Goal: Check status: Check status

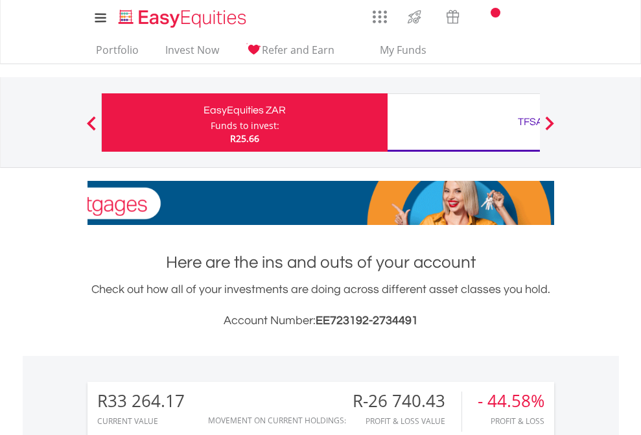
scroll to position [124, 204]
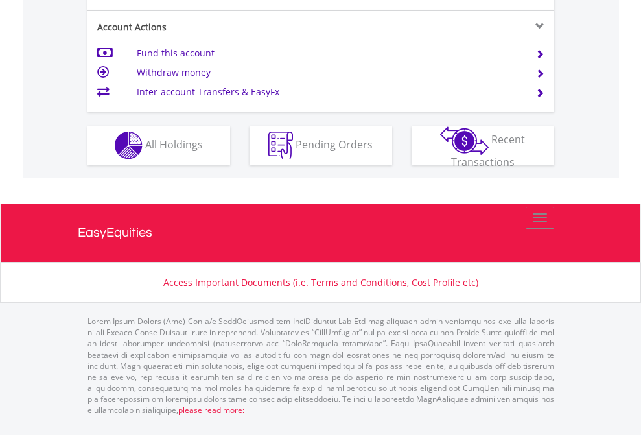
scroll to position [1269, 0]
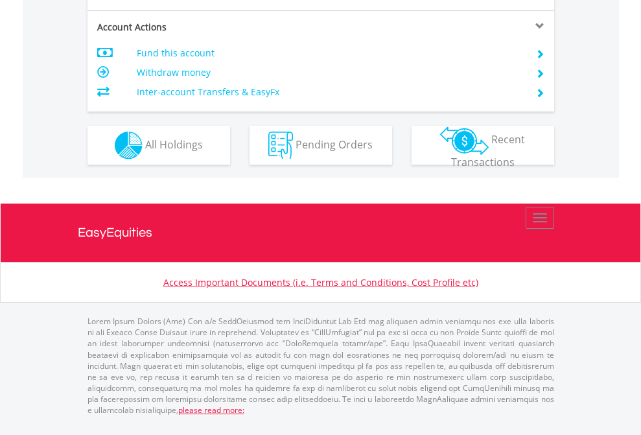
scroll to position [1217, 0]
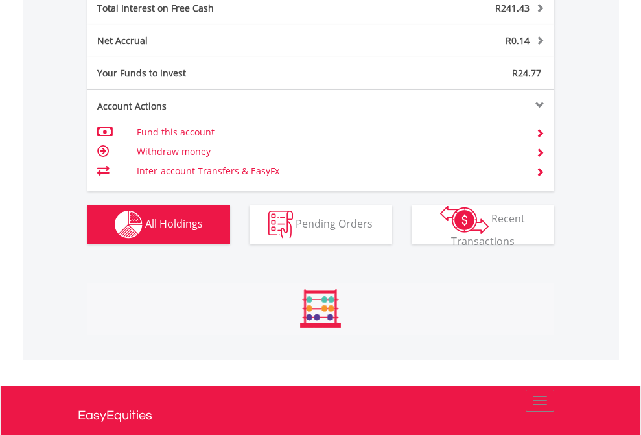
scroll to position [124, 204]
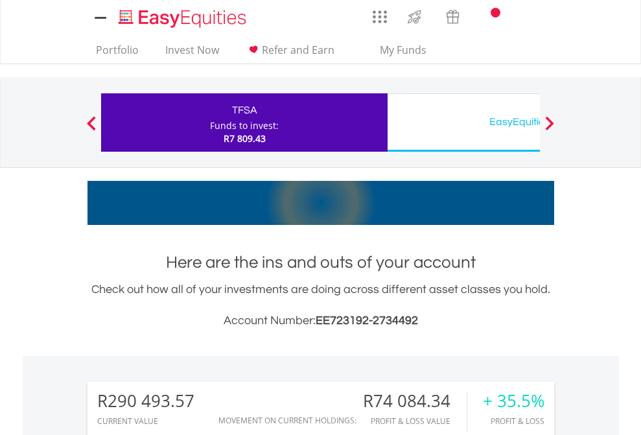
scroll to position [1020, 0]
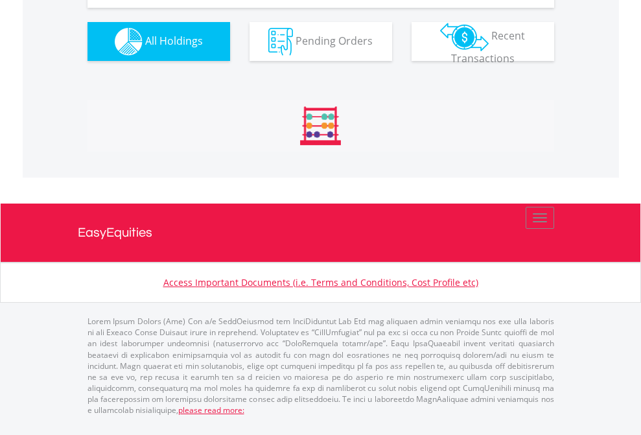
scroll to position [1442, 0]
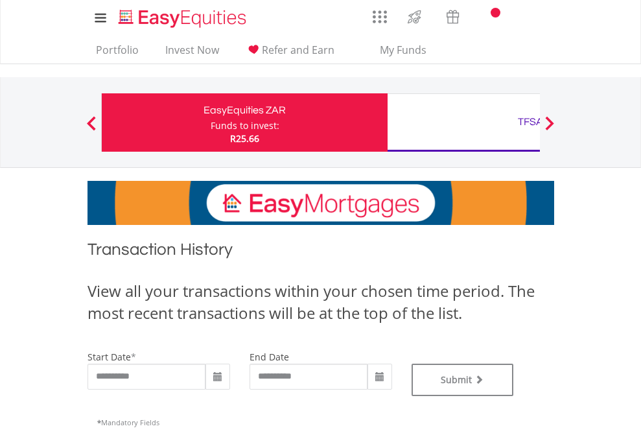
scroll to position [526, 0]
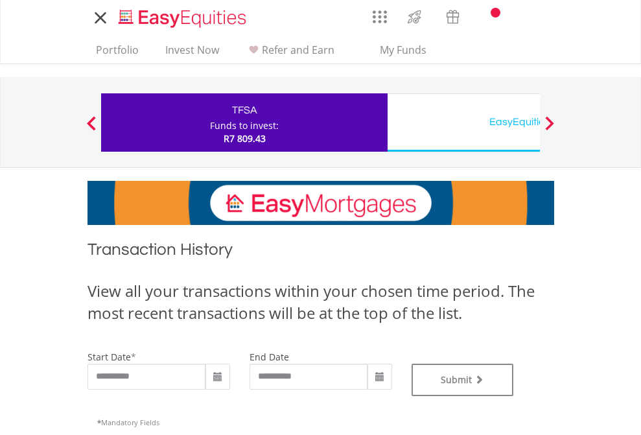
type input "**********"
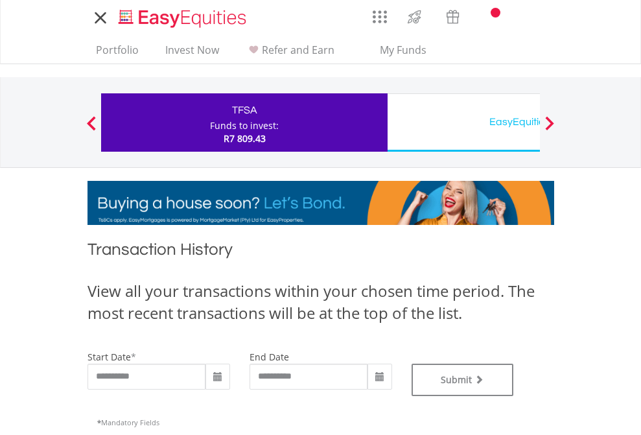
type input "**********"
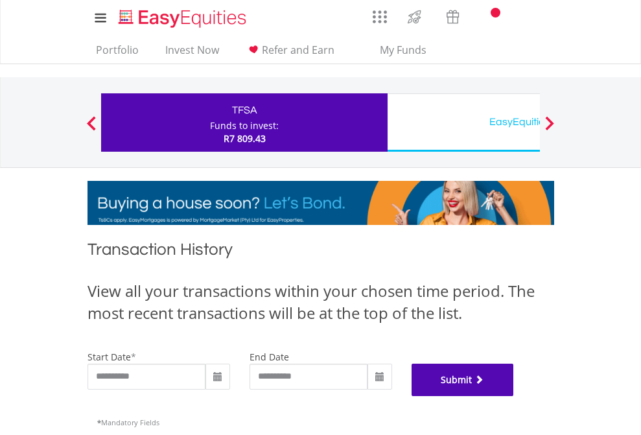
click at [514, 396] on button "Submit" at bounding box center [463, 380] width 102 height 32
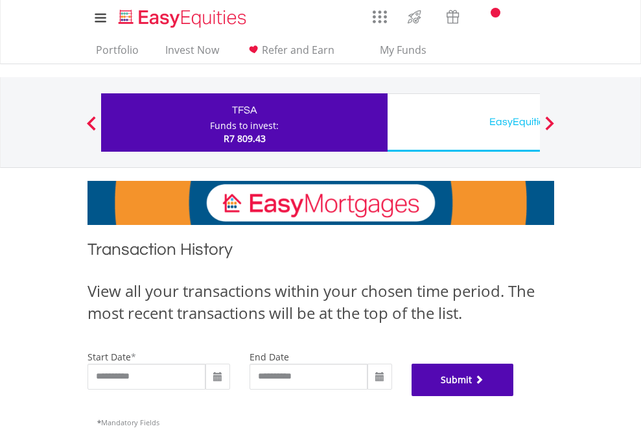
scroll to position [526, 0]
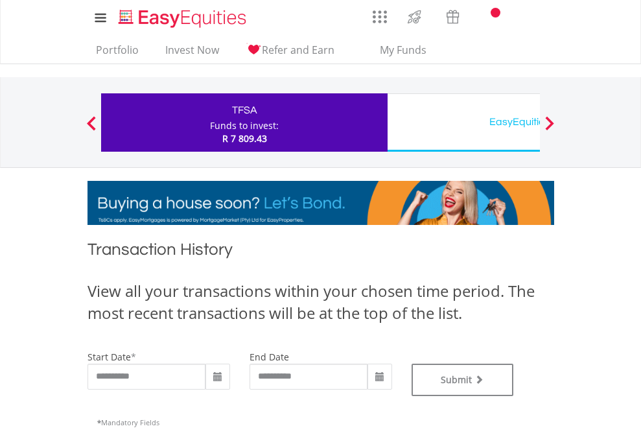
click at [464, 123] on div "EasyEquities USD" at bounding box center [530, 122] width 270 height 18
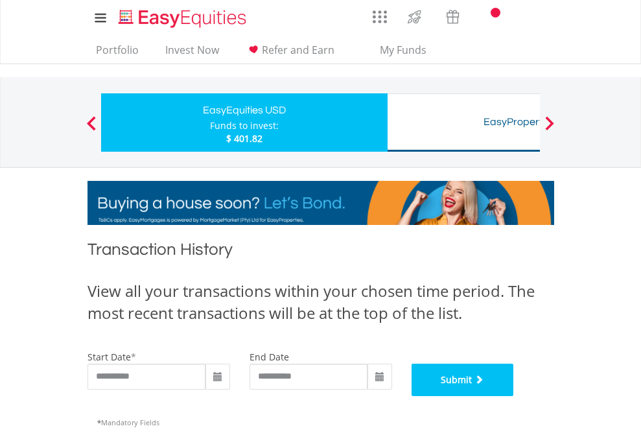
click at [514, 396] on button "Submit" at bounding box center [463, 380] width 102 height 32
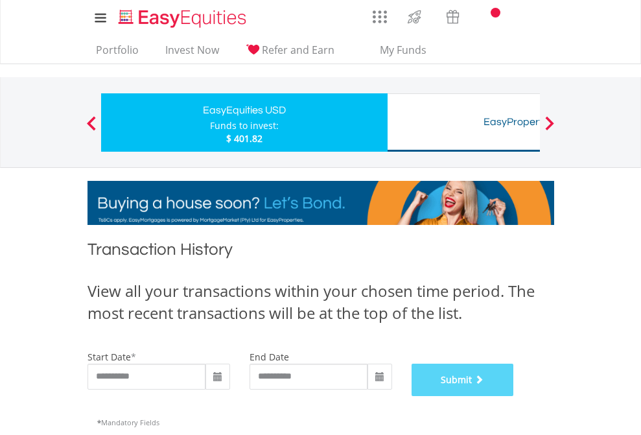
scroll to position [526, 0]
